Goal: Browse casually

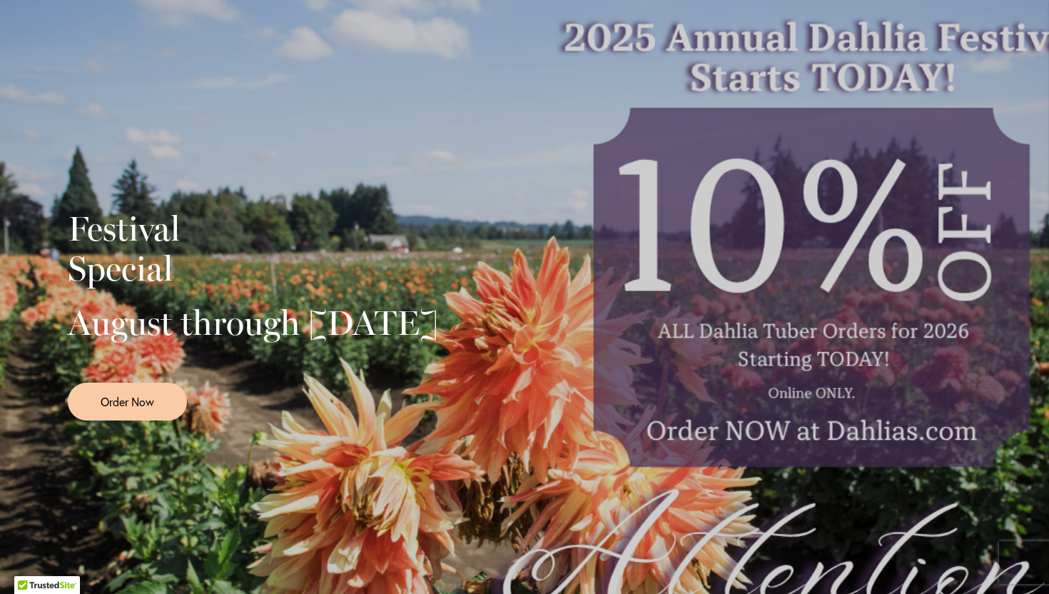
scroll to position [241, 0]
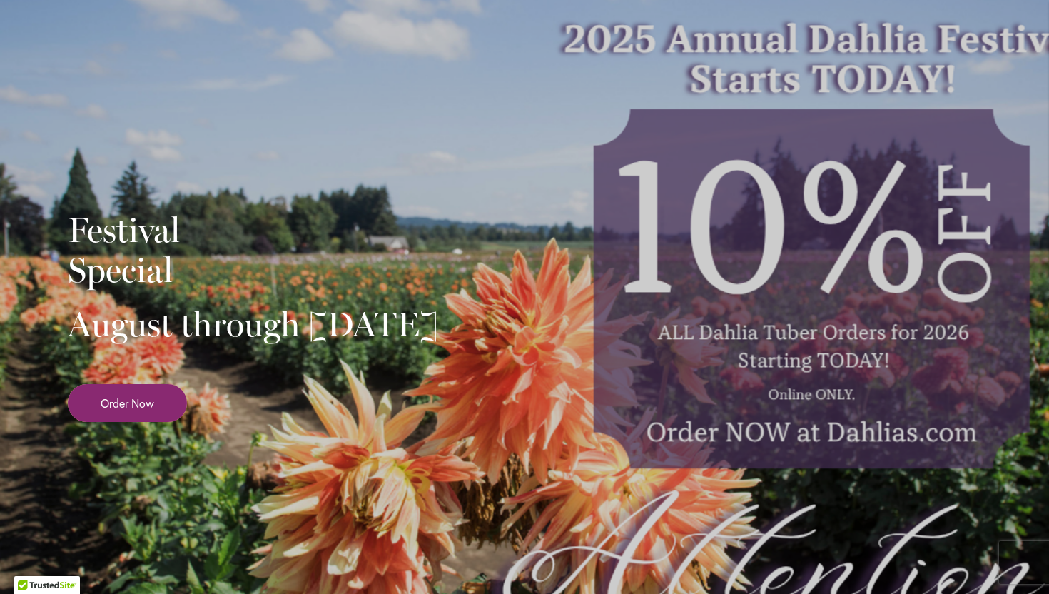
click at [105, 411] on span "Order Now" at bounding box center [128, 403] width 54 height 16
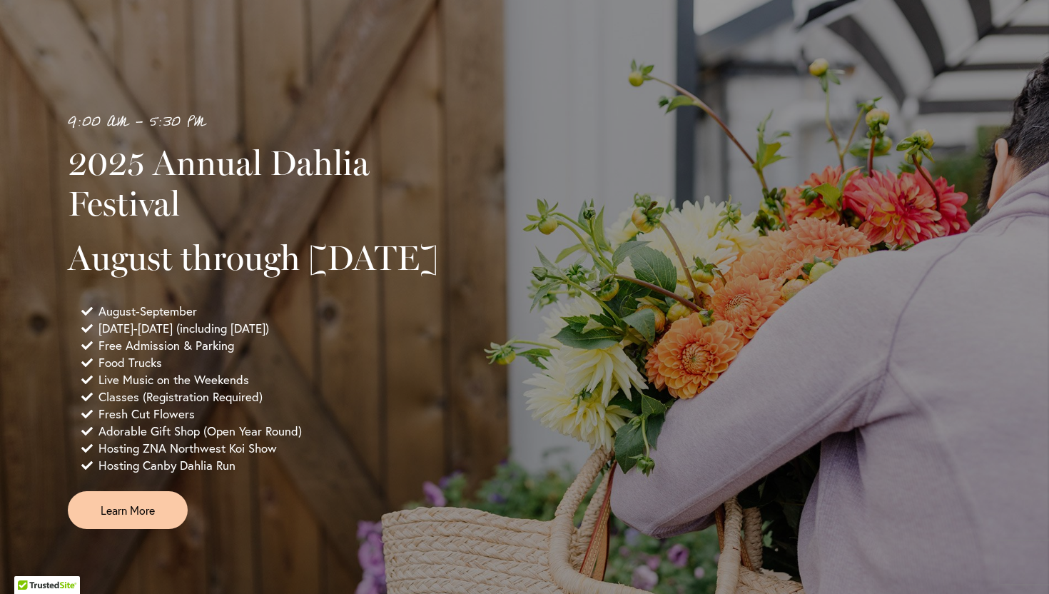
scroll to position [909, 0]
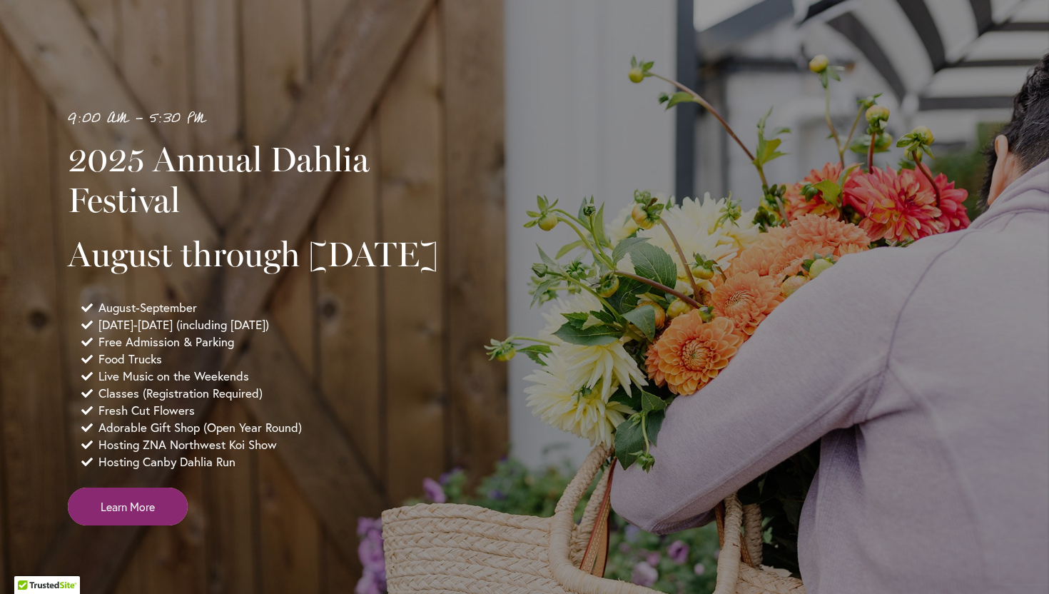
click at [156, 525] on link "Learn More" at bounding box center [128, 507] width 120 height 38
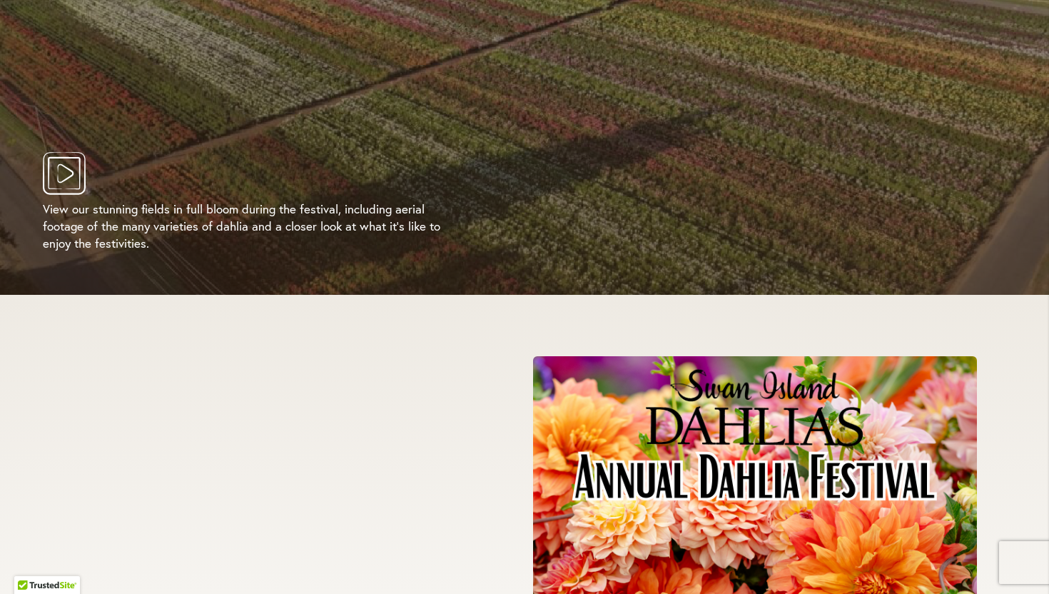
scroll to position [2833, 0]
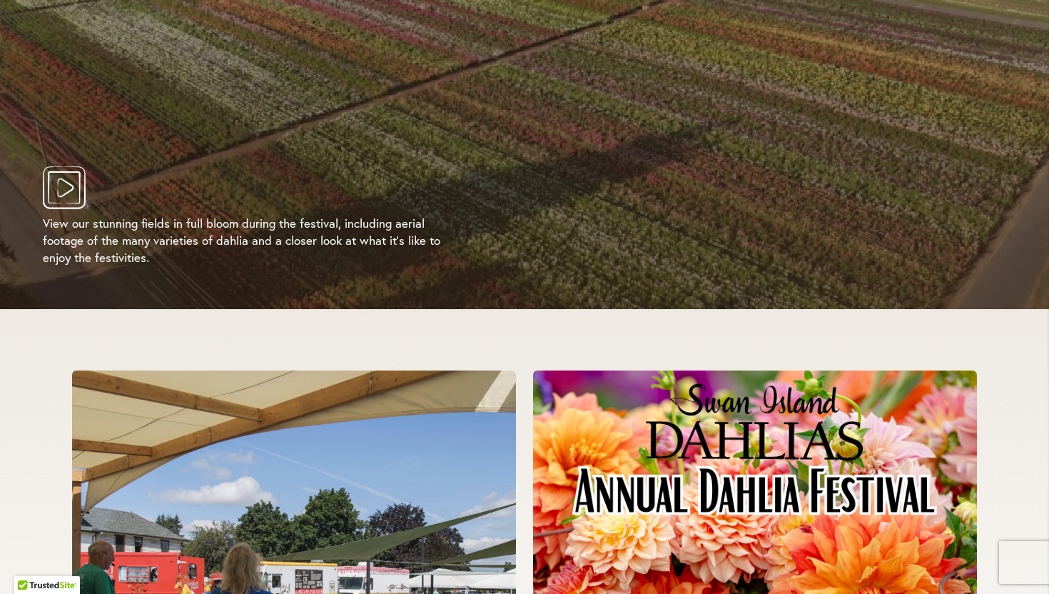
click at [79, 190] on icon "Play Video" at bounding box center [64, 187] width 43 height 43
